Goal: Task Accomplishment & Management: Use online tool/utility

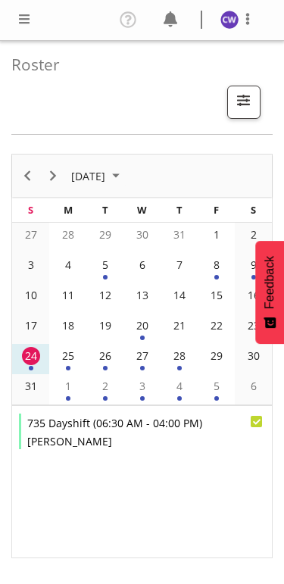
click at [23, 15] on span at bounding box center [24, 19] width 18 height 18
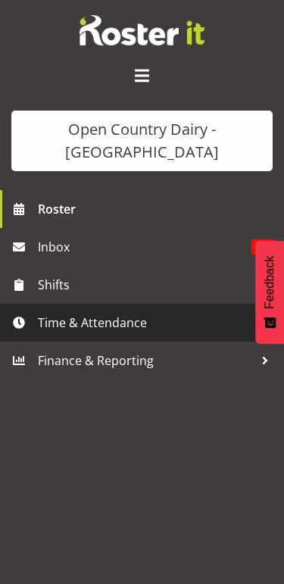
click at [135, 330] on span "Time & Attendance" at bounding box center [146, 322] width 216 height 23
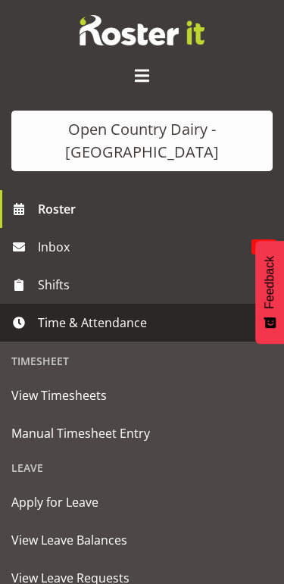
click at [139, 435] on span "Manual Timesheet Entry" at bounding box center [141, 433] width 261 height 23
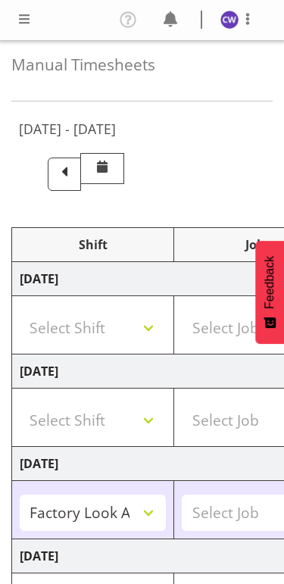
select select "80447"
select select "80461"
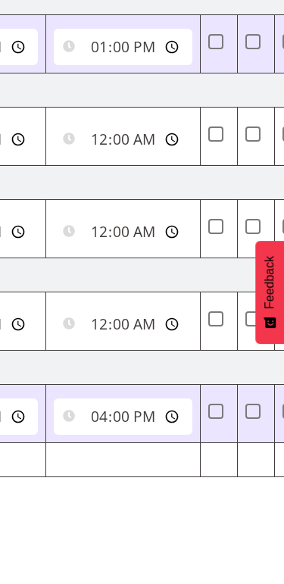
scroll to position [0, 610]
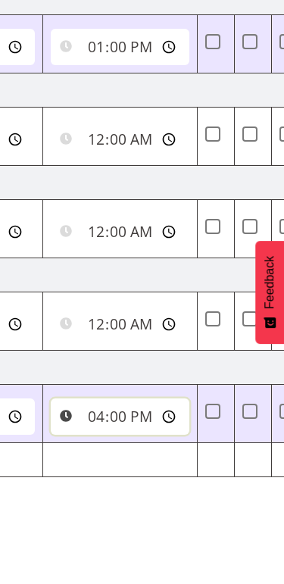
click at [167, 416] on input "16:00:00" at bounding box center [120, 417] width 139 height 36
type input "14:15:00"
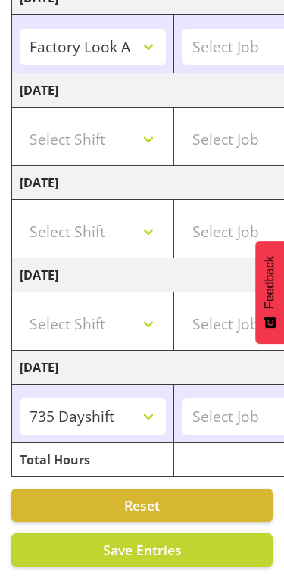
scroll to position [0, 0]
click at [152, 544] on span "Save Entries" at bounding box center [142, 550] width 79 height 18
